Goal: Task Accomplishment & Management: Manage account settings

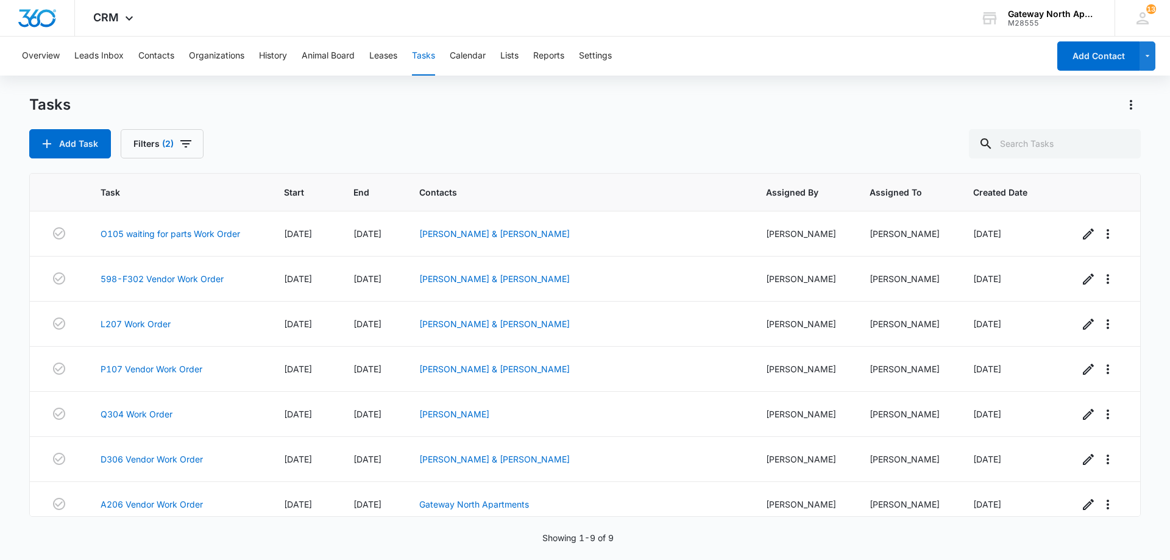
scroll to position [101, 0]
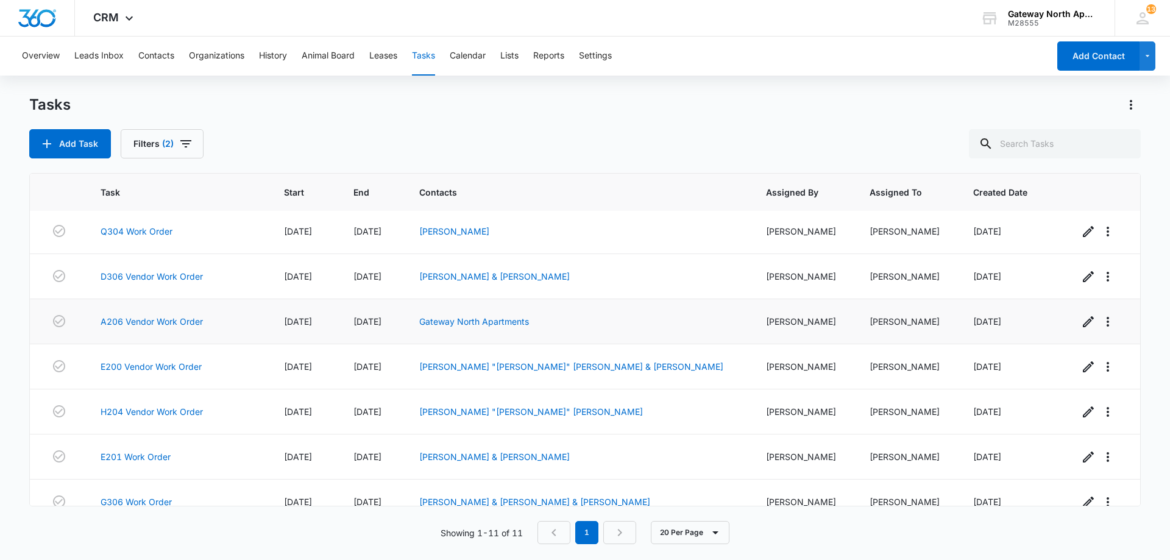
scroll to position [201, 0]
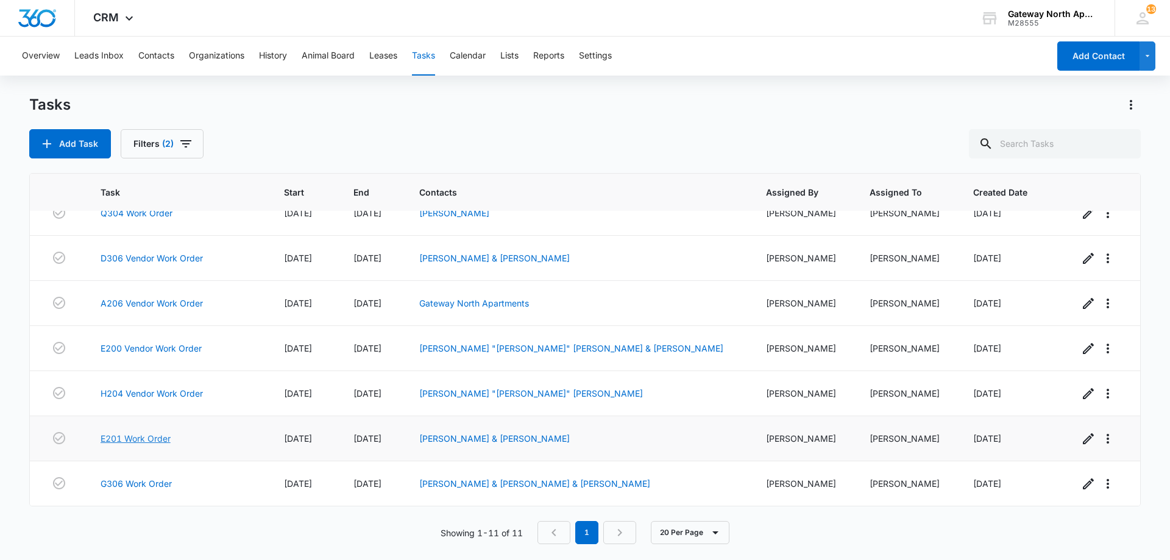
click at [162, 437] on link "E201 Work Order" at bounding box center [136, 438] width 70 height 13
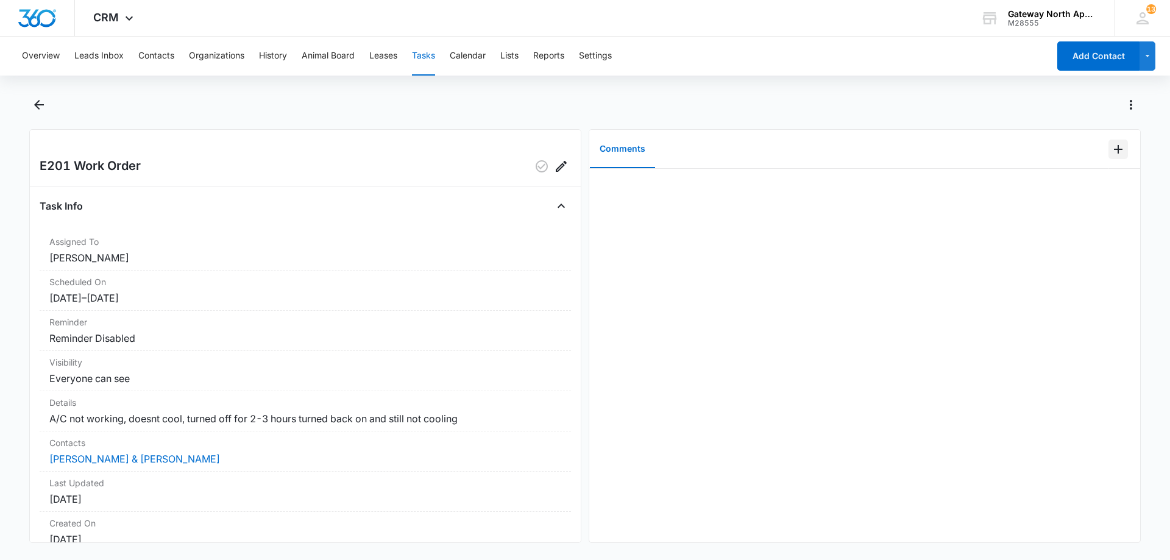
click at [1114, 152] on icon "Add Comment" at bounding box center [1118, 149] width 9 height 9
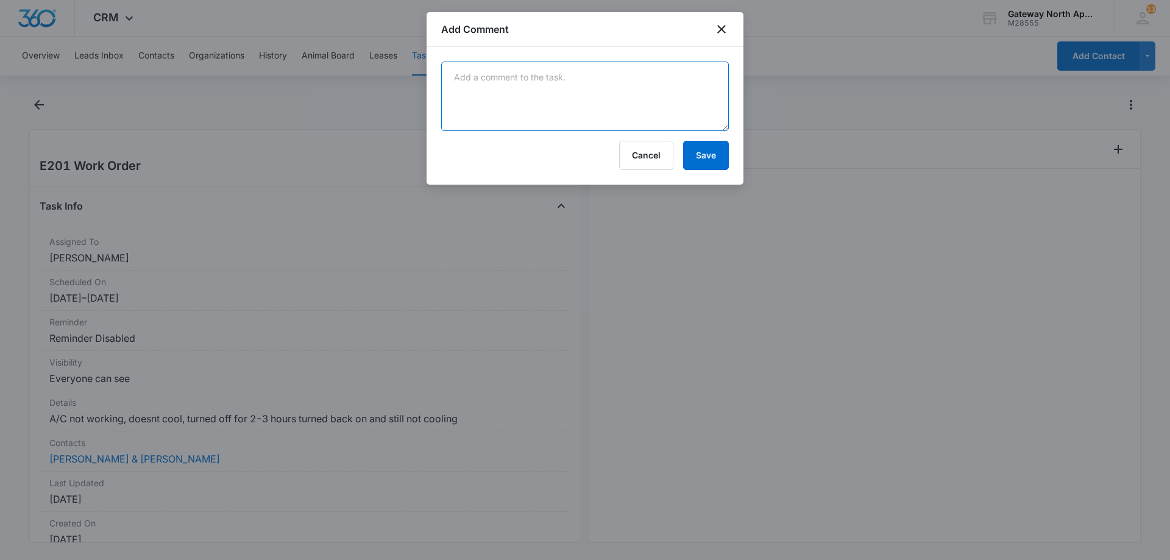
click at [586, 100] on textarea at bounding box center [585, 96] width 288 height 69
type textarea "it was frozen but they had it off 1 to 4 so it should have been fine. have tech…"
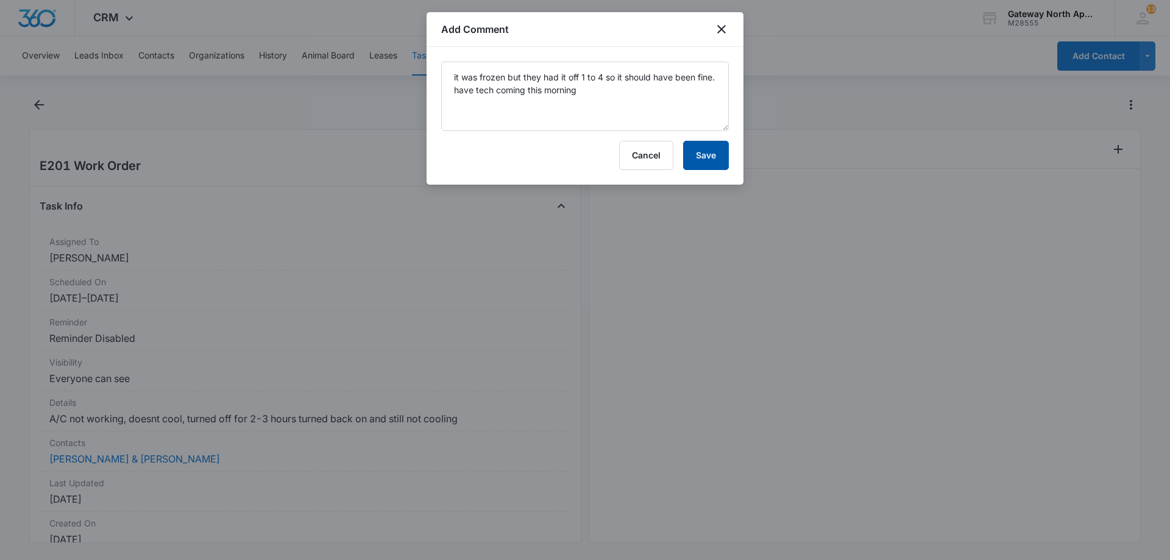
click at [706, 155] on button "Save" at bounding box center [706, 155] width 46 height 29
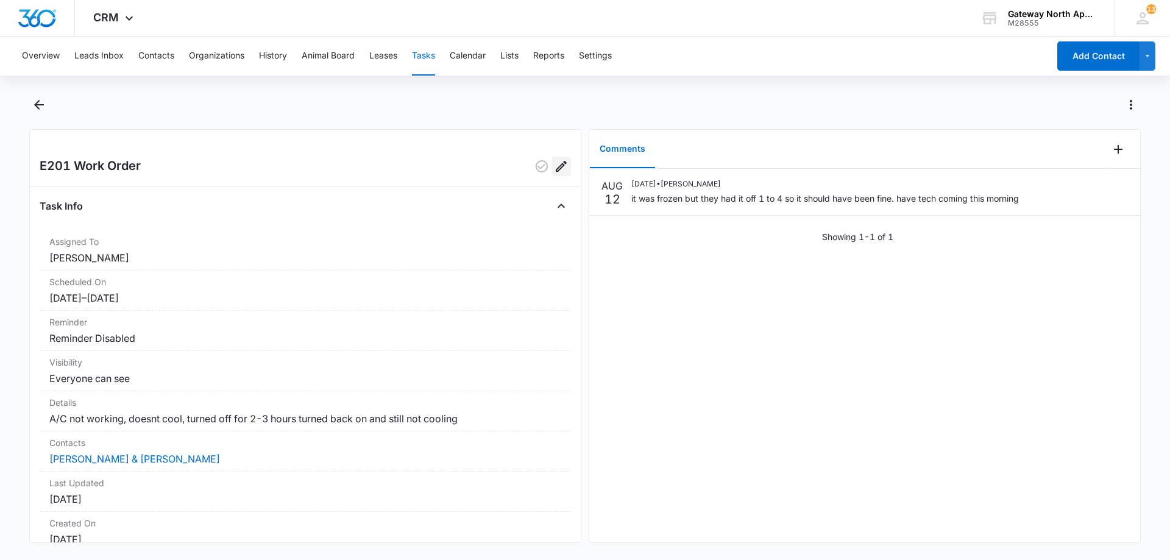
click at [554, 171] on icon "Edit" at bounding box center [561, 166] width 15 height 15
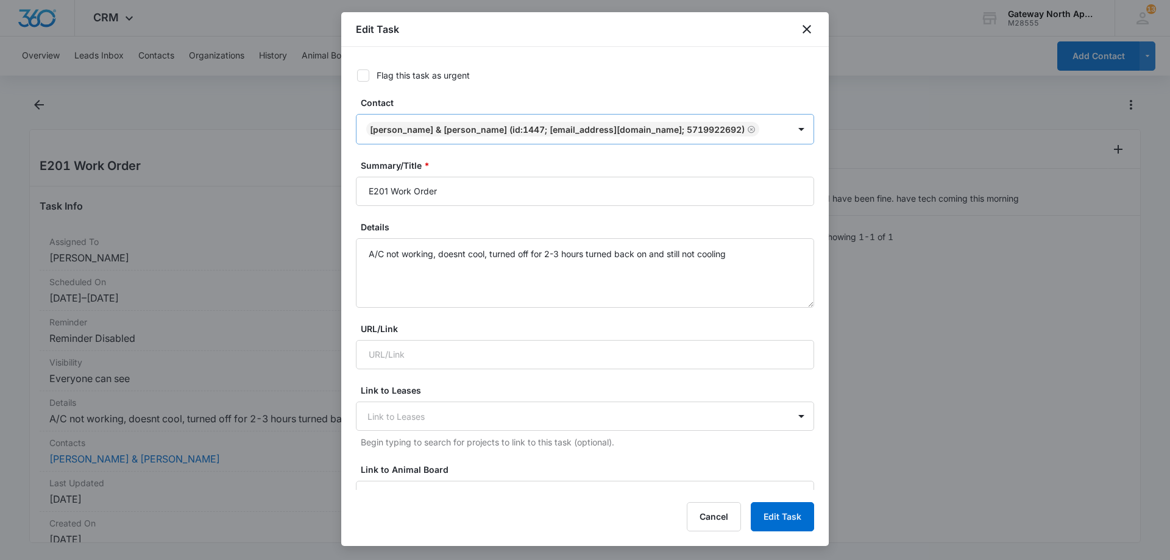
type input "[DATE]"
click at [386, 190] on input "E201 Work Order" at bounding box center [585, 191] width 458 height 29
type input "E201 Vendor Work Order"
click at [796, 520] on button "Edit Task" at bounding box center [782, 516] width 63 height 29
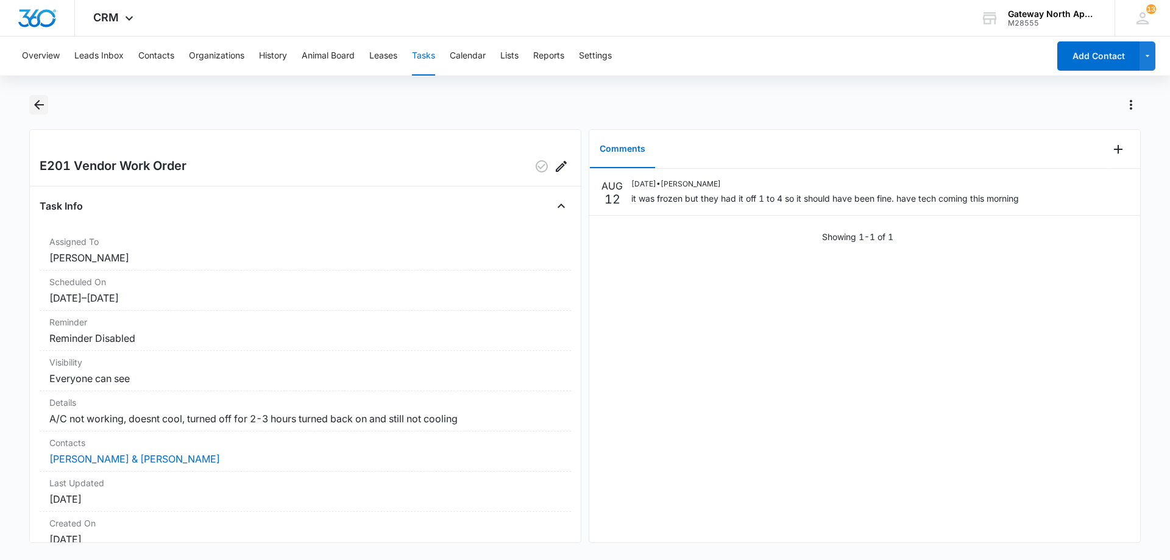
click at [41, 108] on icon "Back" at bounding box center [39, 104] width 15 height 15
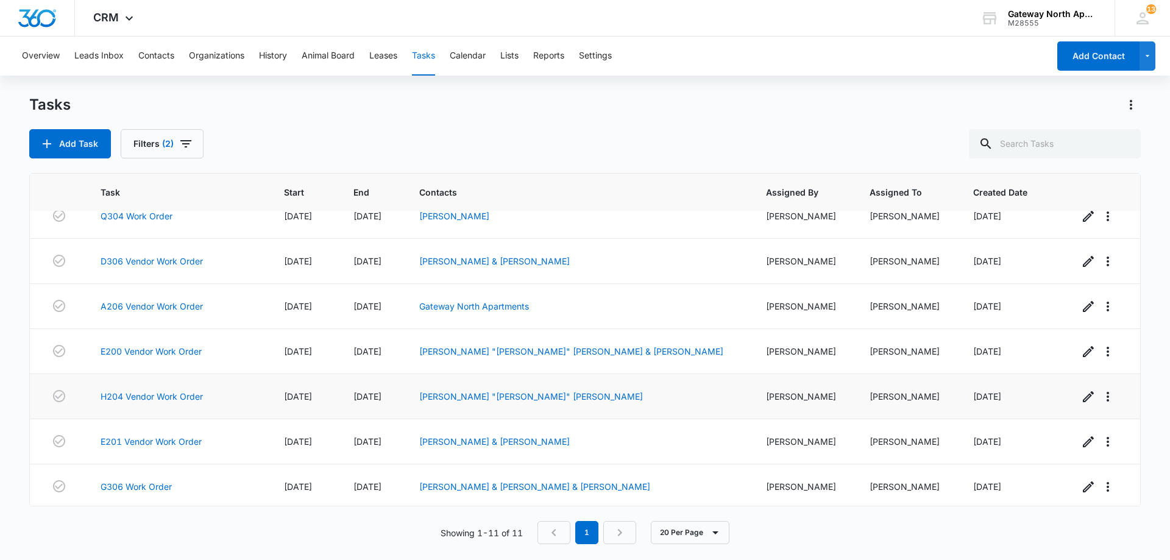
scroll to position [201, 0]
